Goal: Book appointment/travel/reservation

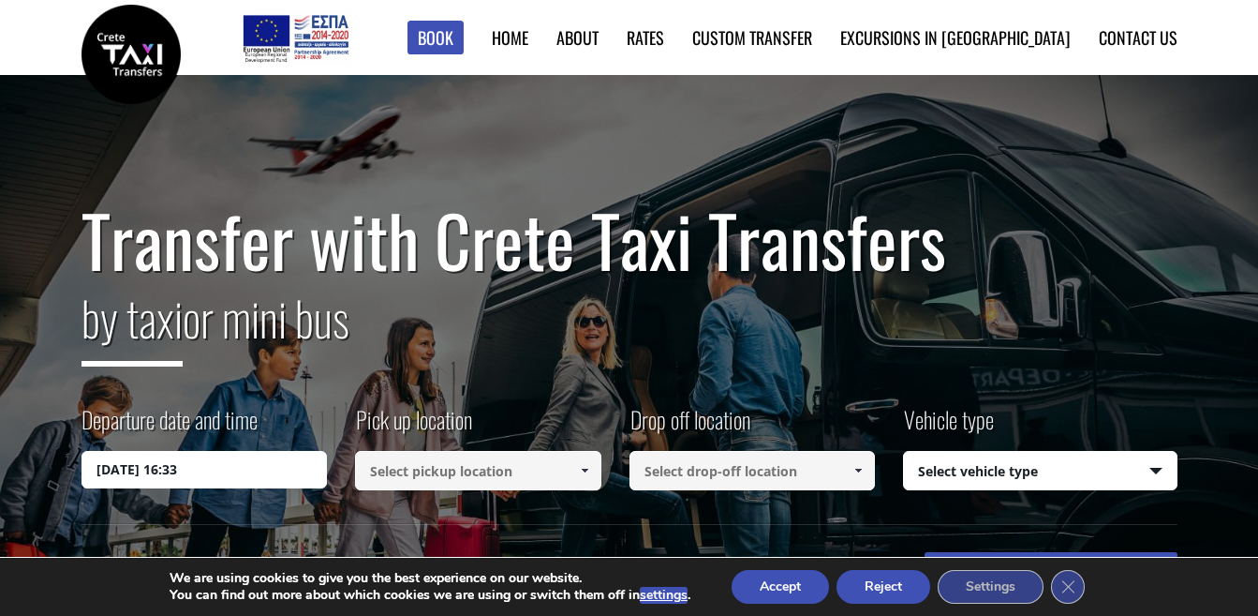
click at [463, 482] on input at bounding box center [478, 470] width 246 height 39
click at [582, 468] on span at bounding box center [584, 470] width 15 height 15
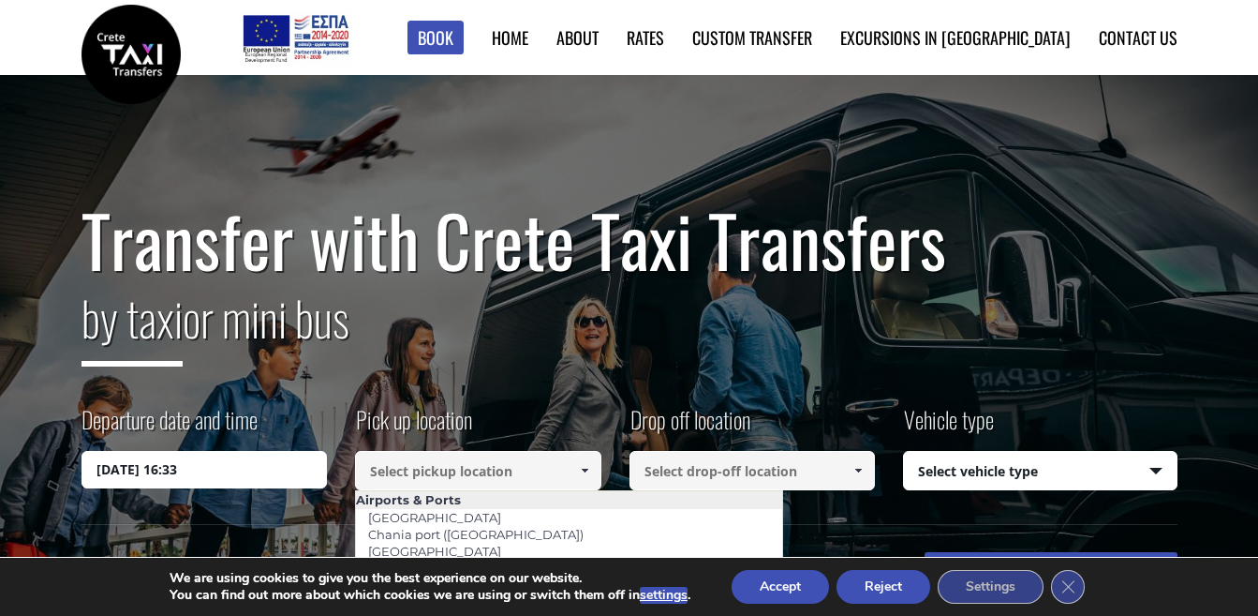
click at [1174, 370] on h2 "by taxi or mini bus" at bounding box center [630, 329] width 1096 height 101
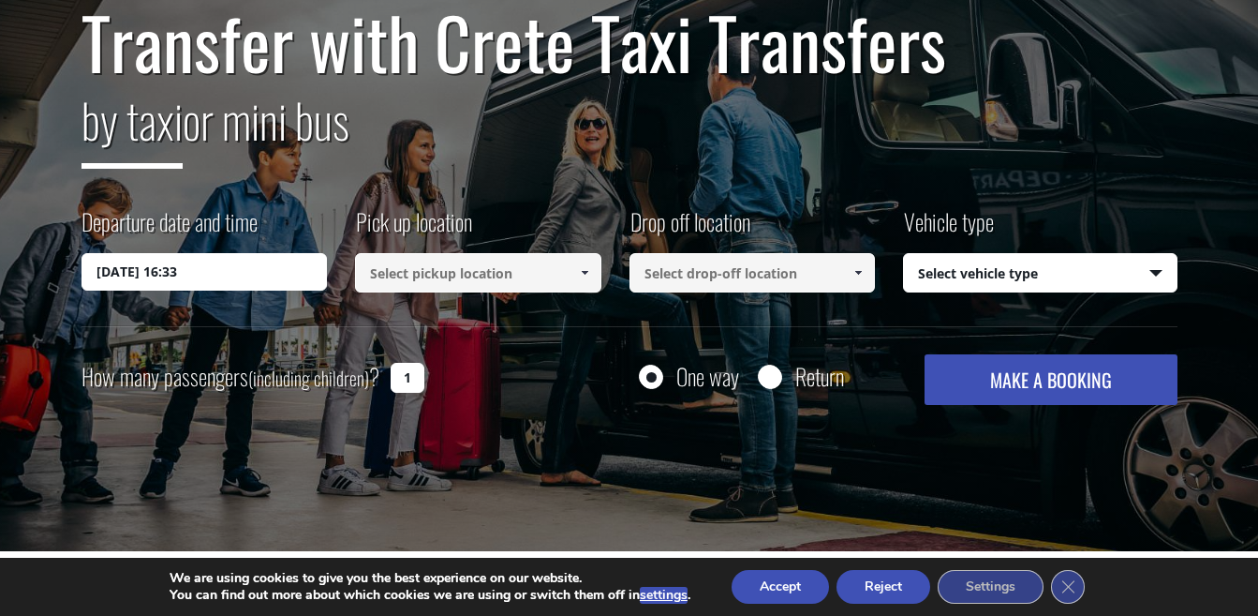
scroll to position [281, 0]
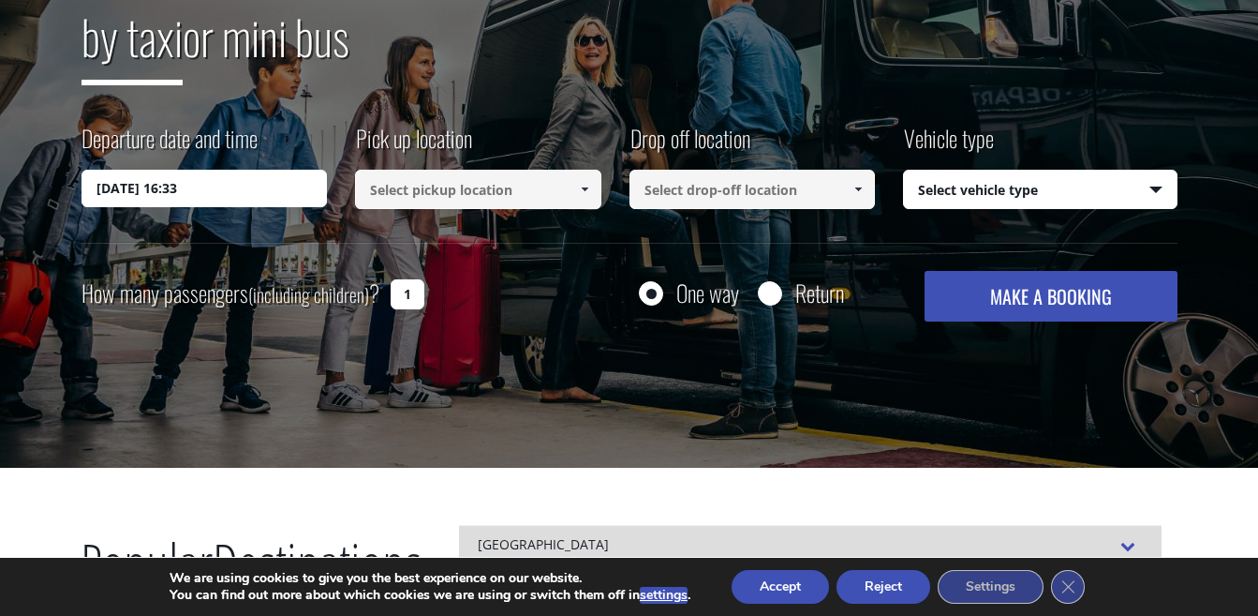
click at [535, 184] on input at bounding box center [478, 189] width 246 height 39
click at [601, 194] on input at bounding box center [478, 189] width 246 height 39
click at [588, 189] on span at bounding box center [584, 189] width 15 height 15
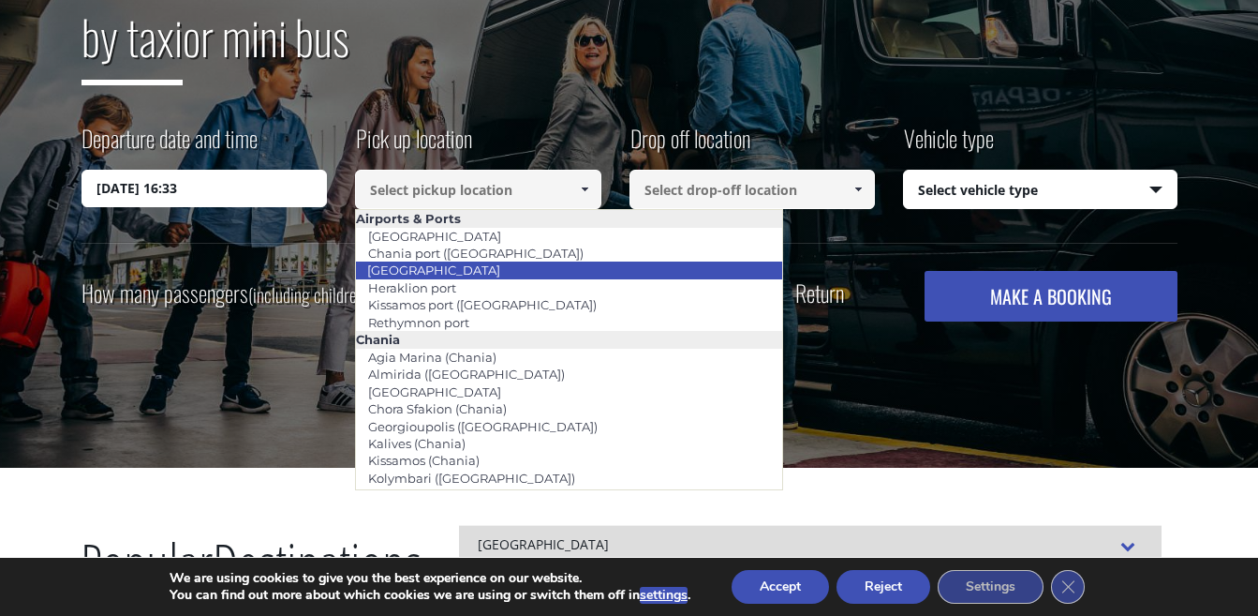
click at [511, 262] on li "[GEOGRAPHIC_DATA]" at bounding box center [569, 269] width 426 height 17
type input "[GEOGRAPHIC_DATA]"
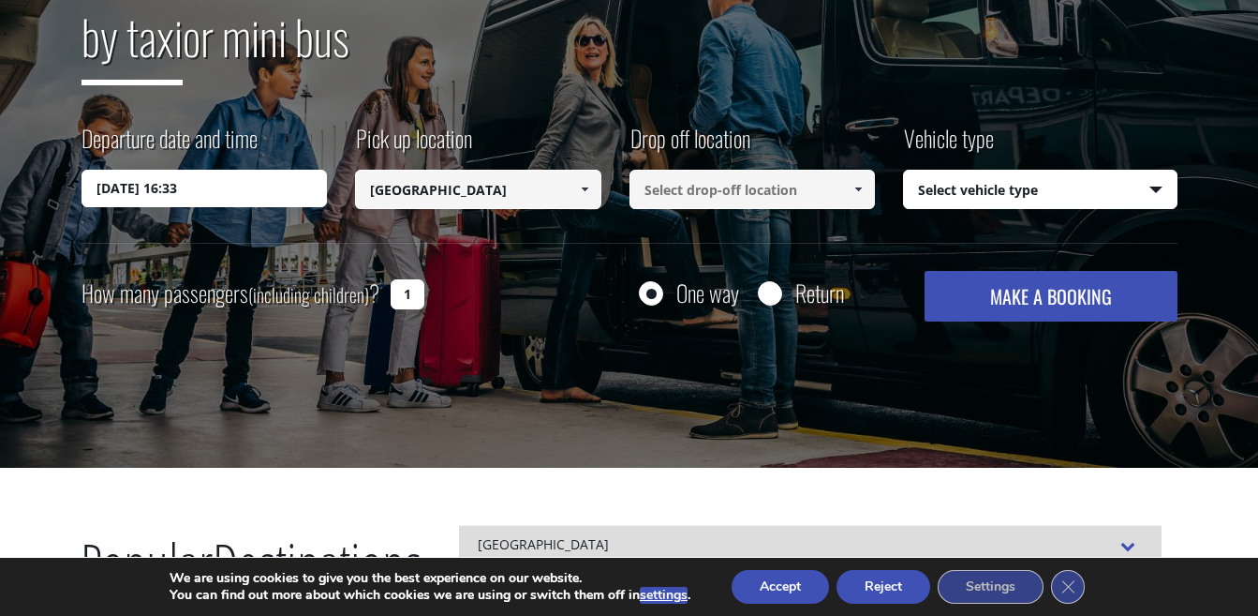
click at [815, 192] on input at bounding box center [753, 189] width 246 height 39
click at [854, 185] on span at bounding box center [858, 189] width 15 height 15
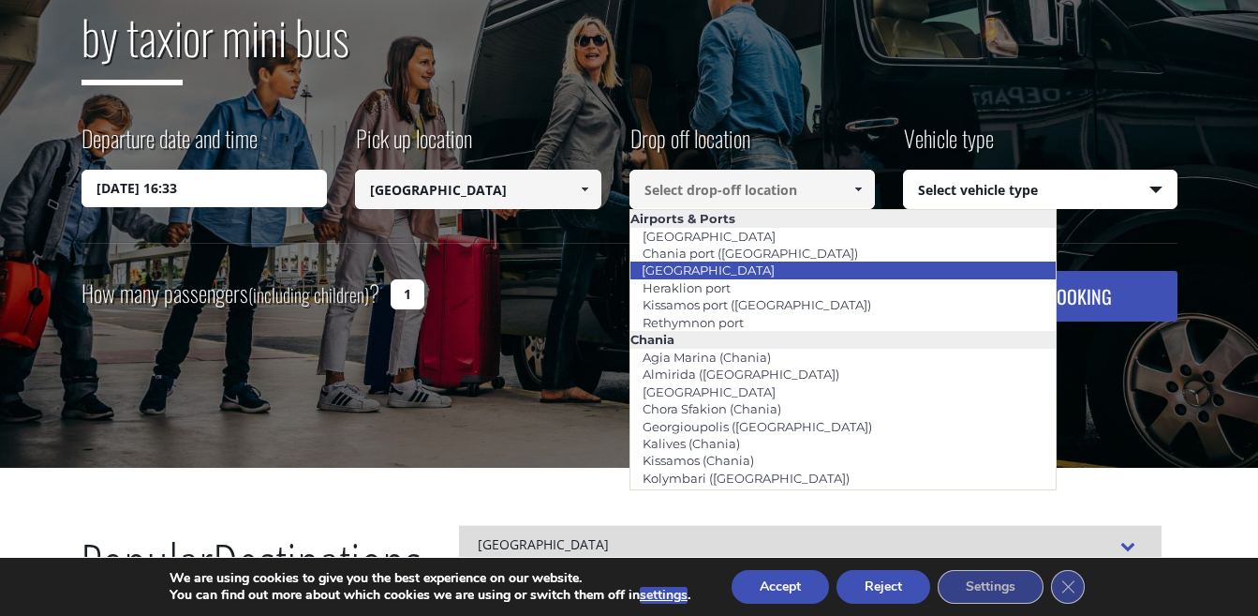
click at [719, 267] on link "[GEOGRAPHIC_DATA]" at bounding box center [708, 270] width 157 height 26
type input "[GEOGRAPHIC_DATA]"
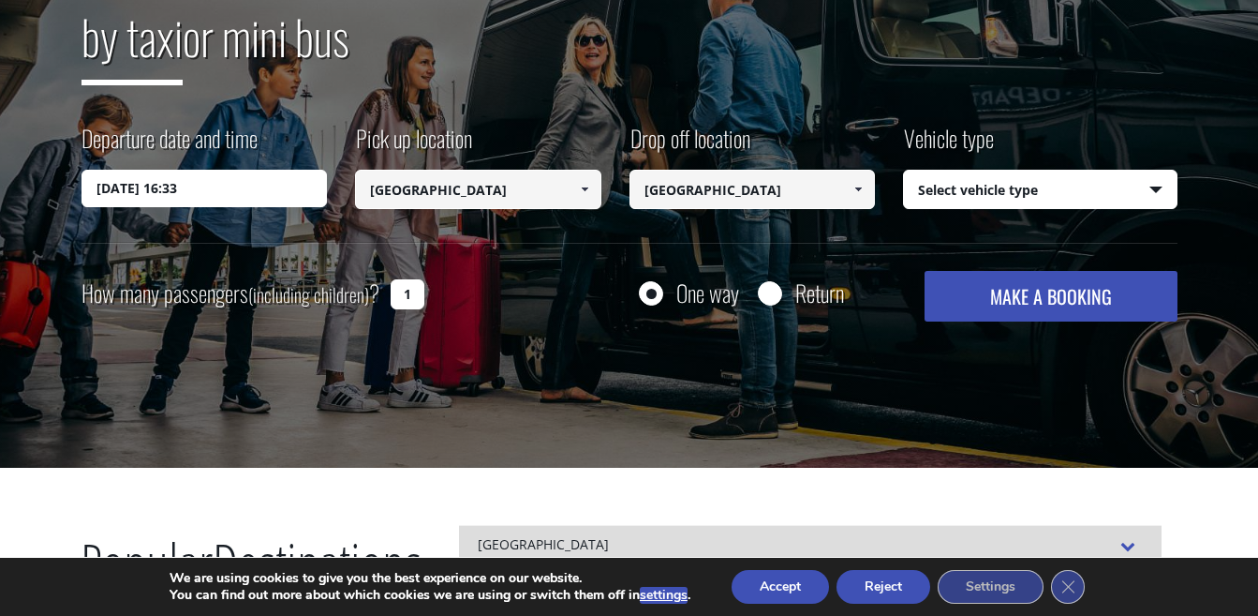
click at [1078, 313] on button "MAKE A BOOKING" at bounding box center [1051, 296] width 252 height 51
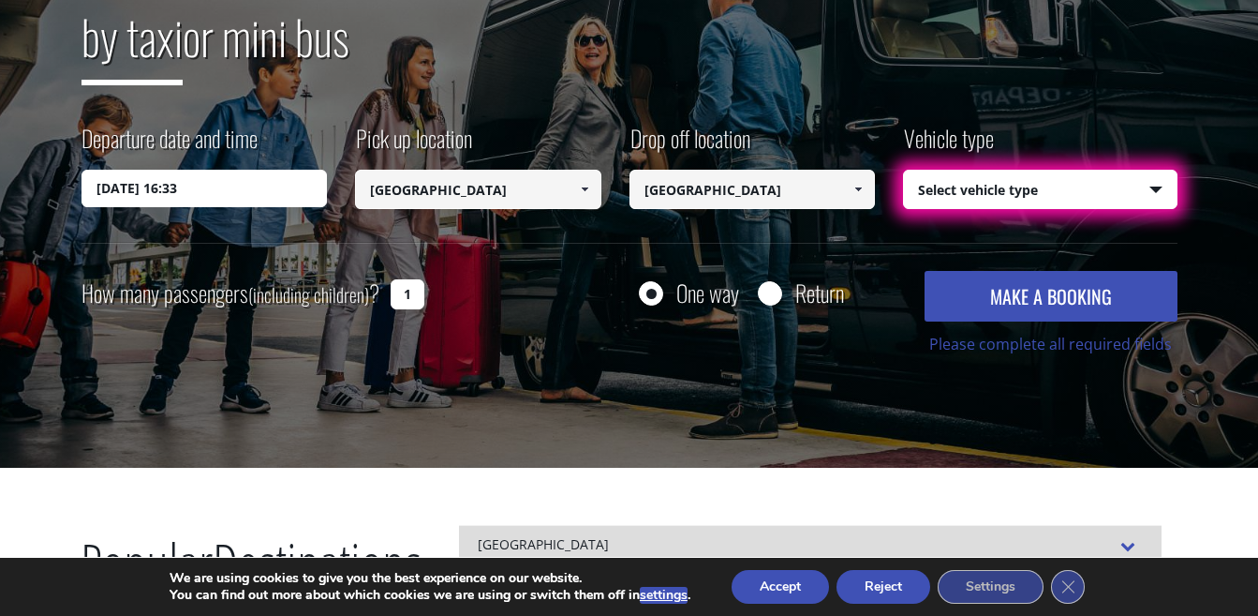
click at [1075, 188] on select "Select vehicle type Taxi (4 passengers) Mercedes E Class Mini Van (7 passengers…" at bounding box center [1040, 190] width 273 height 39
select select "540"
click at [904, 171] on select "Select vehicle type Taxi (4 passengers) Mercedes E Class Mini Van (7 passengers…" at bounding box center [1040, 190] width 273 height 39
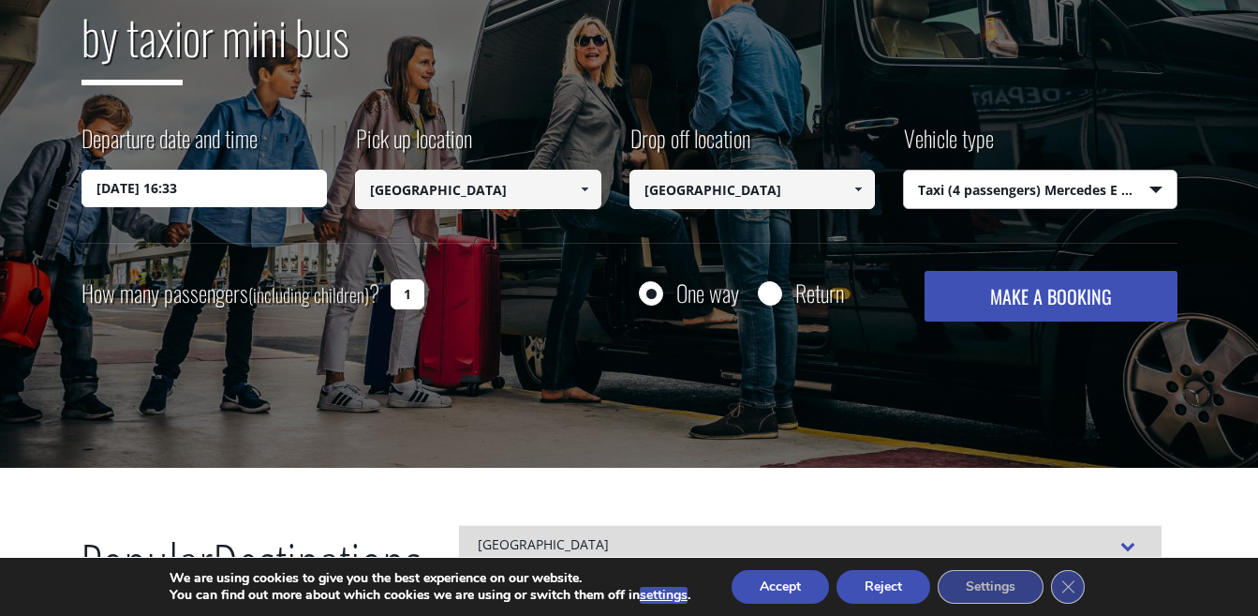
click at [1067, 310] on button "MAKE A BOOKING" at bounding box center [1051, 296] width 252 height 51
